Goal: Transaction & Acquisition: Purchase product/service

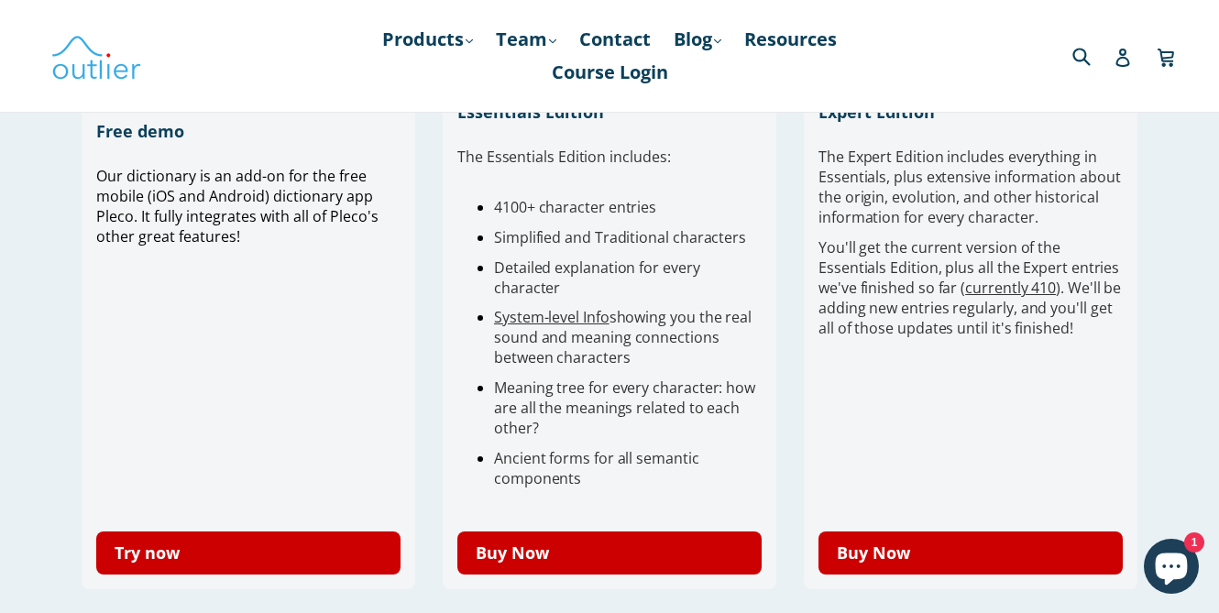
scroll to position [623, 0]
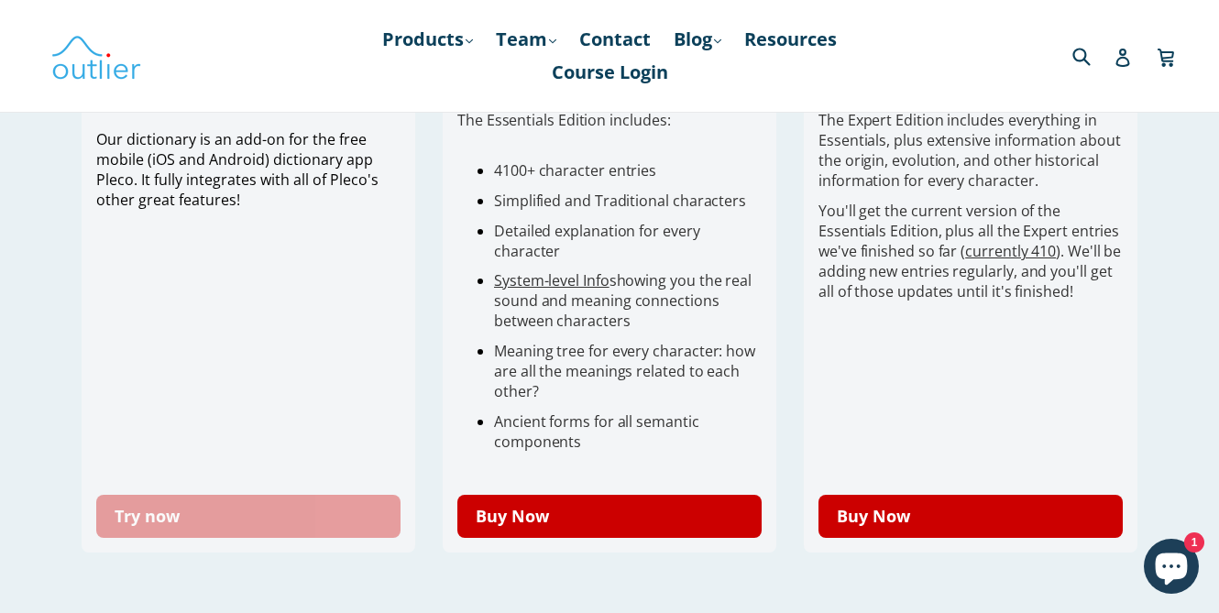
click at [185, 500] on link "Try now" at bounding box center [248, 516] width 304 height 43
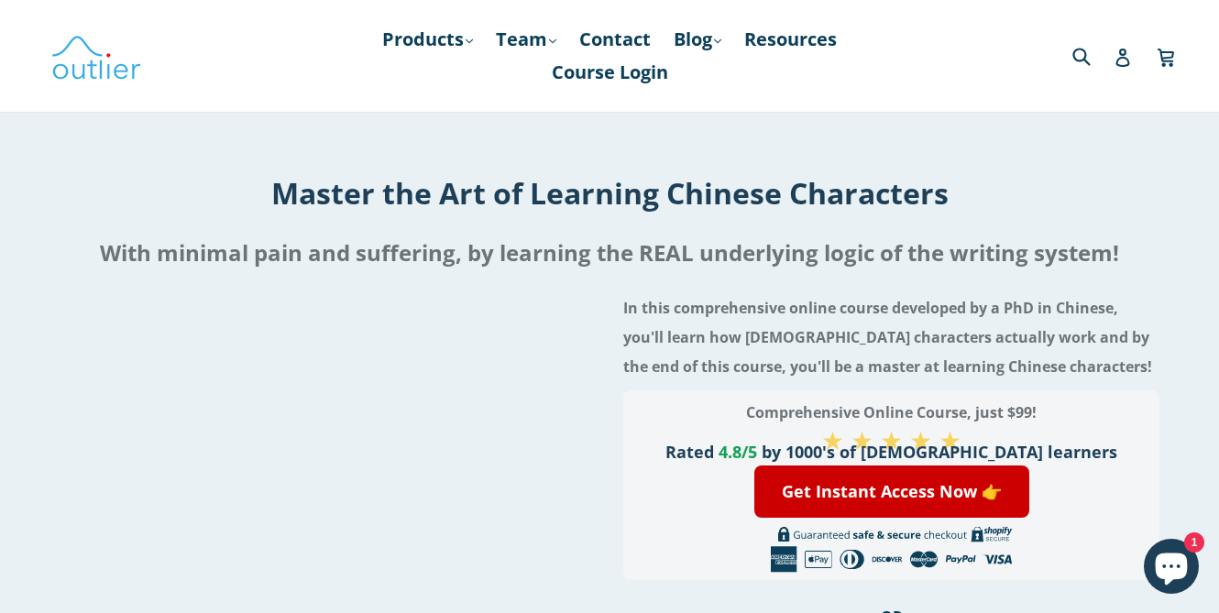
scroll to position [37, 0]
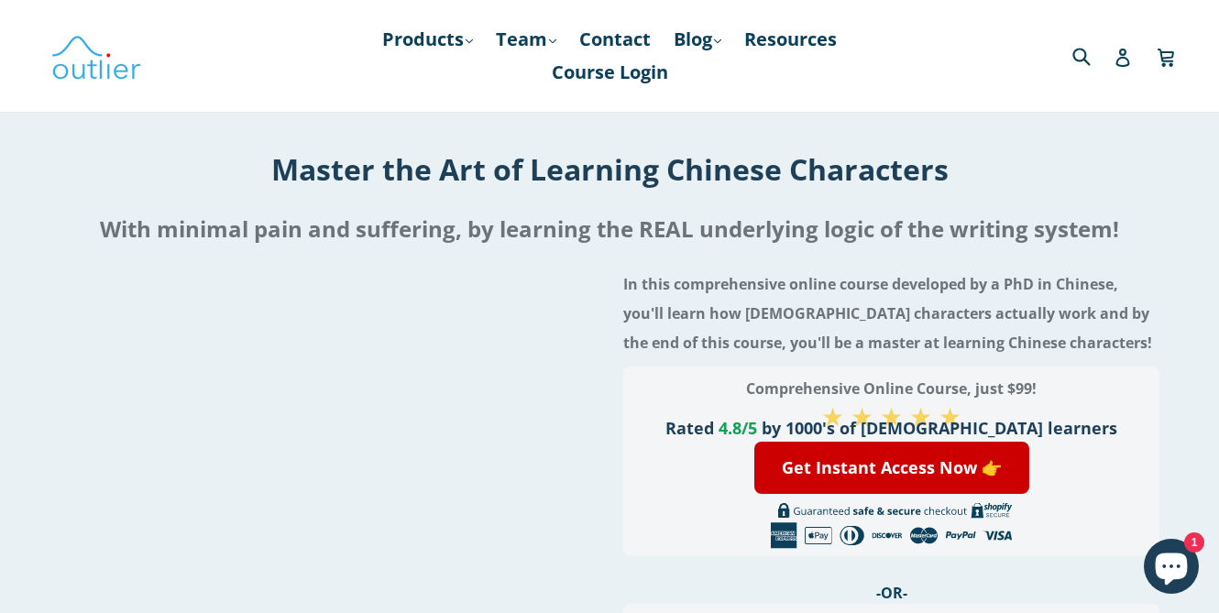
click at [715, 290] on h4 "In this comprehensive online course developed by a PhD in Chinese, you'll learn…" at bounding box center [891, 313] width 536 height 88
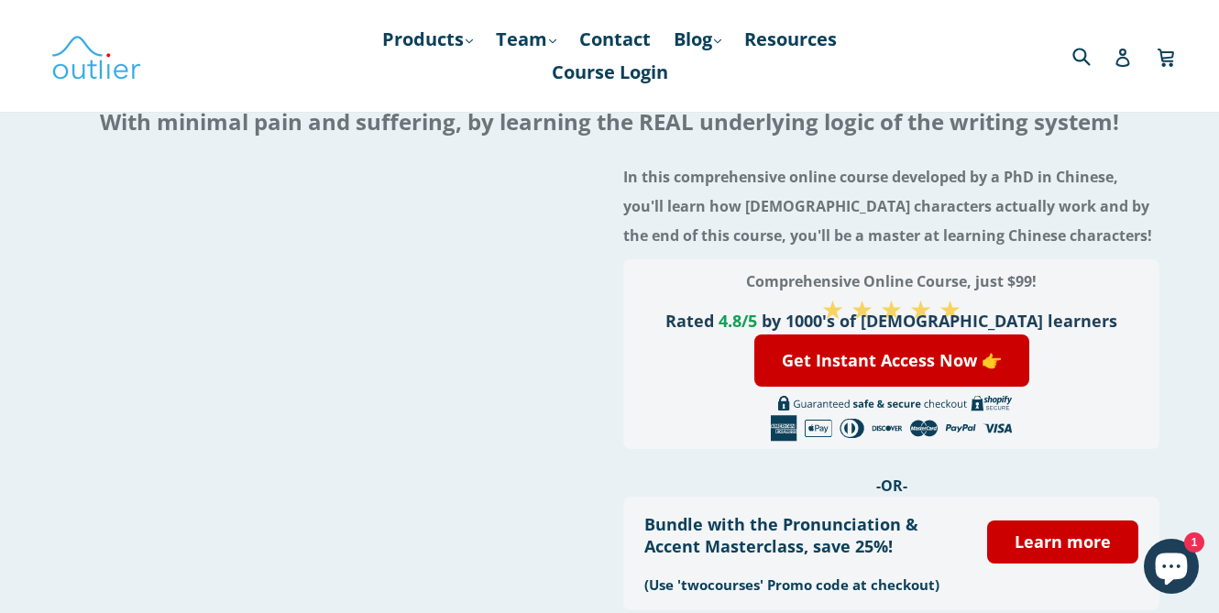
scroll to position [147, 0]
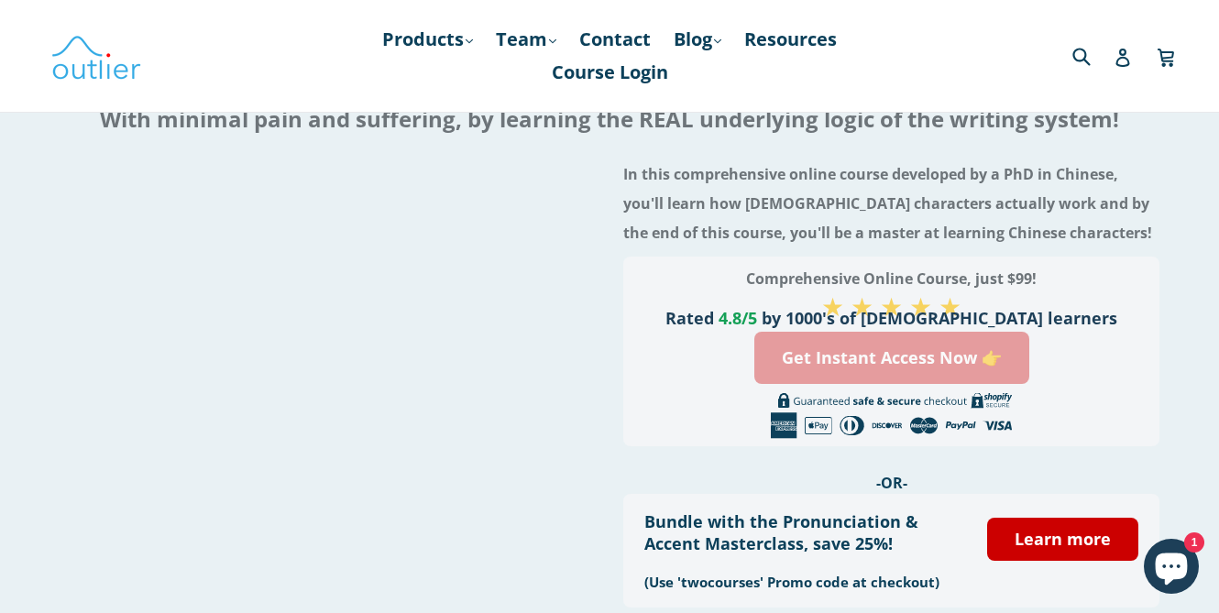
click at [857, 364] on link "Get Instant Access Now 👉" at bounding box center [891, 358] width 275 height 52
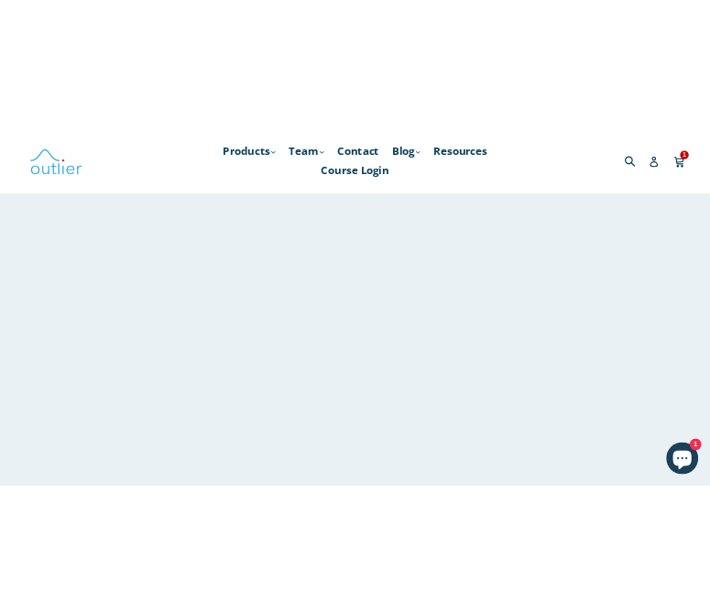
scroll to position [251, 0]
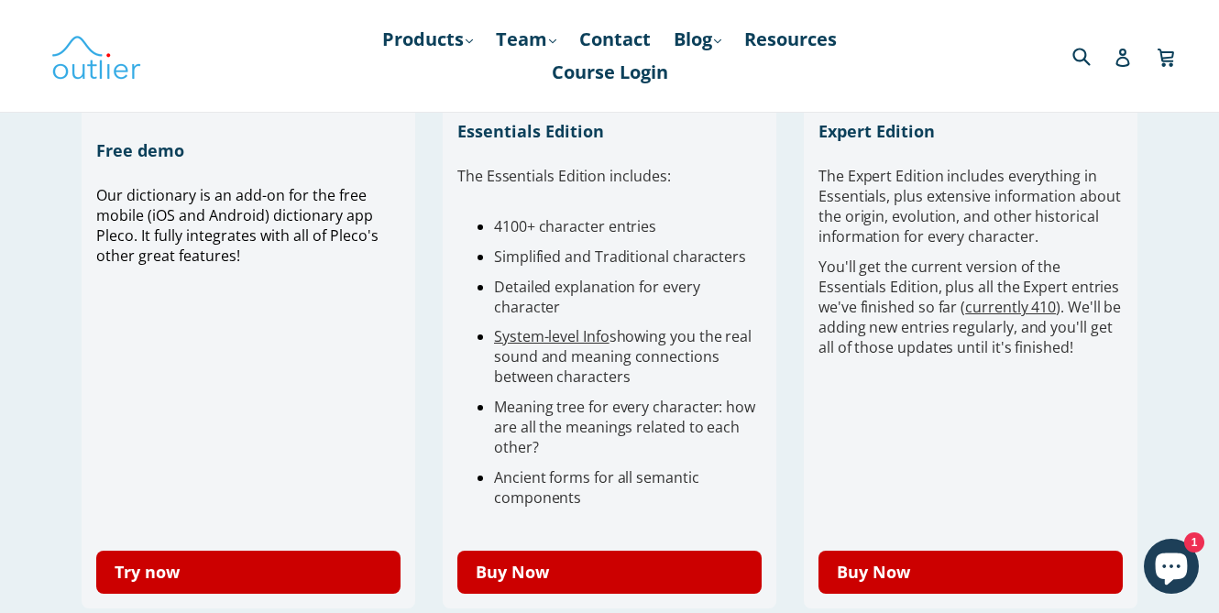
scroll to position [588, 0]
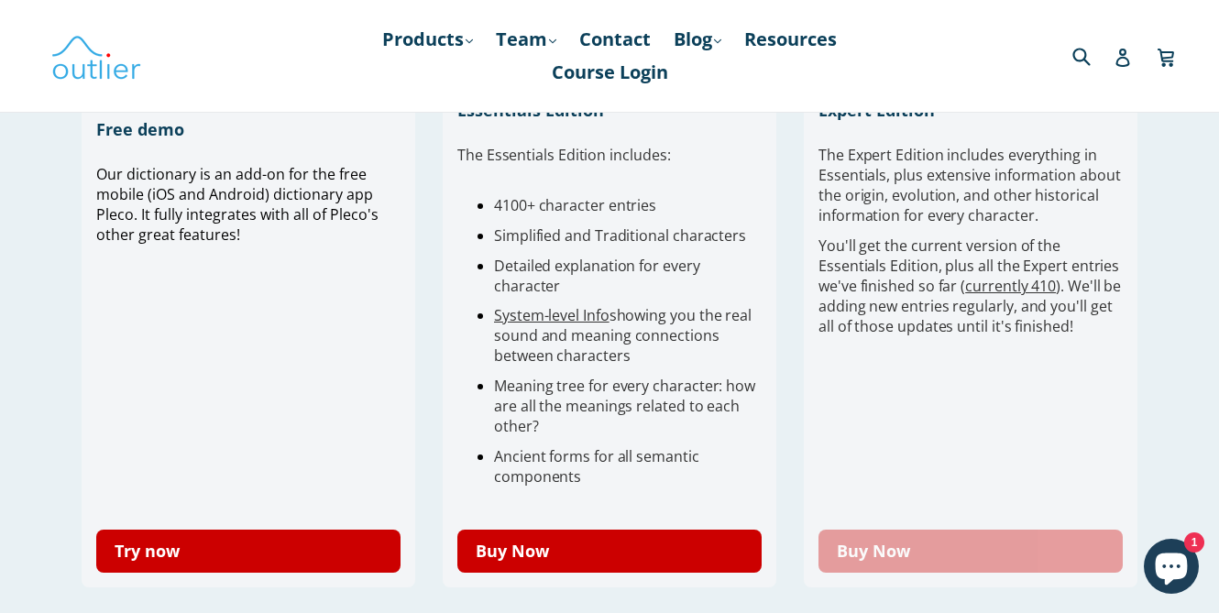
click at [889, 548] on link "Buy Now" at bounding box center [970, 551] width 304 height 43
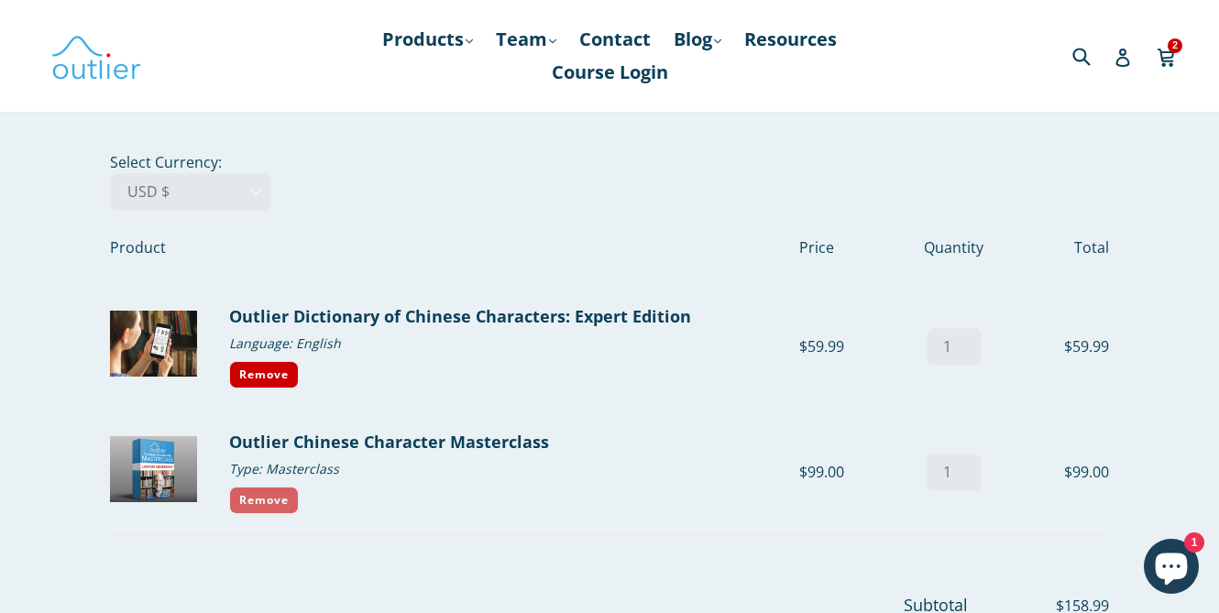
click at [283, 493] on link "Remove" at bounding box center [264, 499] width 70 height 27
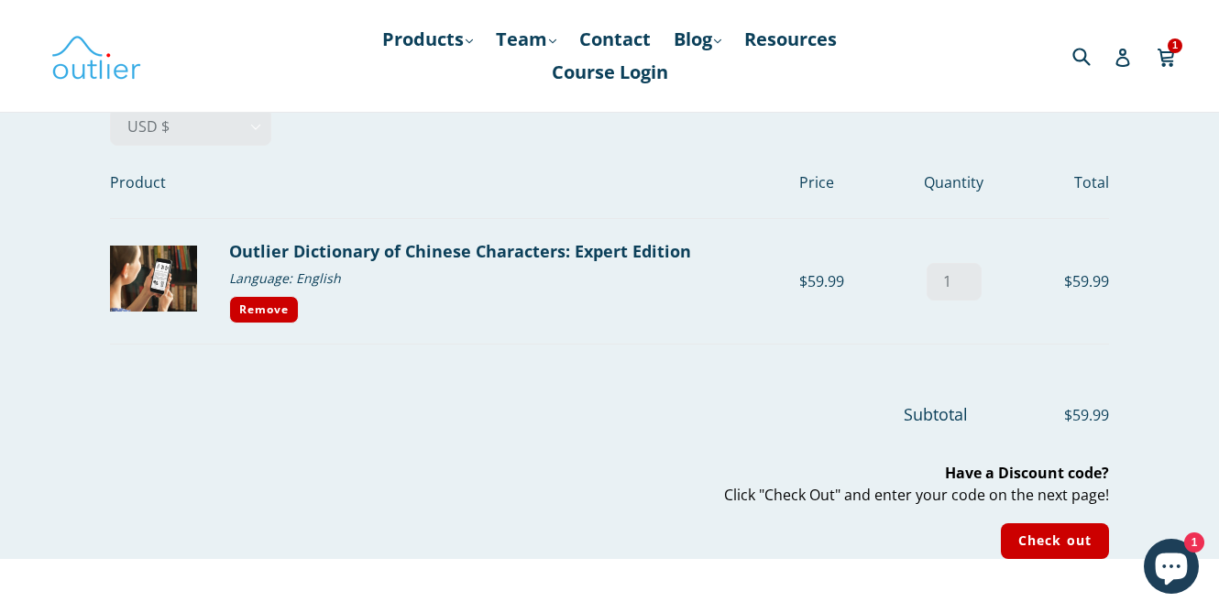
scroll to position [65, 0]
click at [1057, 538] on input "Check out" at bounding box center [1054, 541] width 108 height 36
